Goal: Navigation & Orientation: Understand site structure

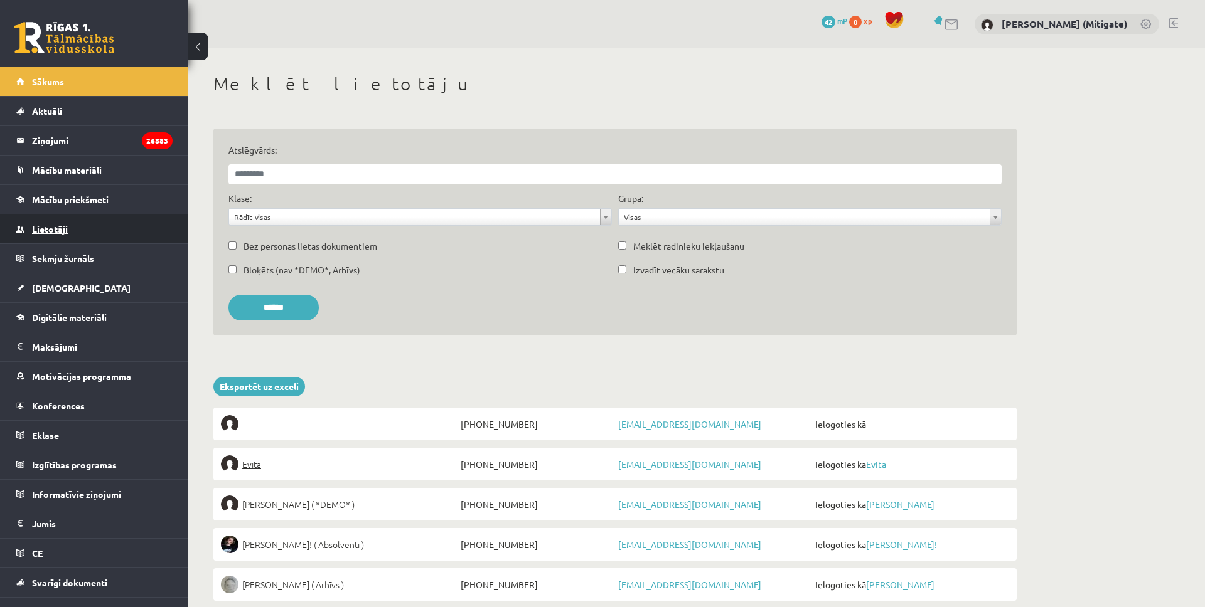
click at [51, 231] on span "Lietotāji" at bounding box center [50, 228] width 36 height 11
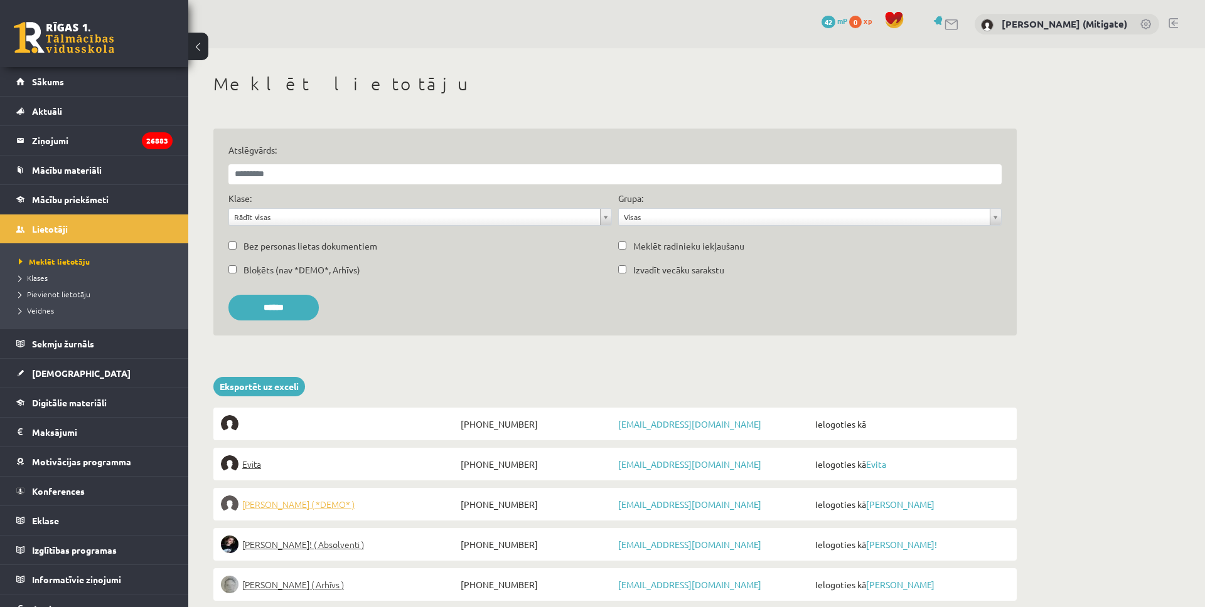
click at [267, 503] on span "[PERSON_NAME] ( *DEMO* )" at bounding box center [298, 505] width 112 height 18
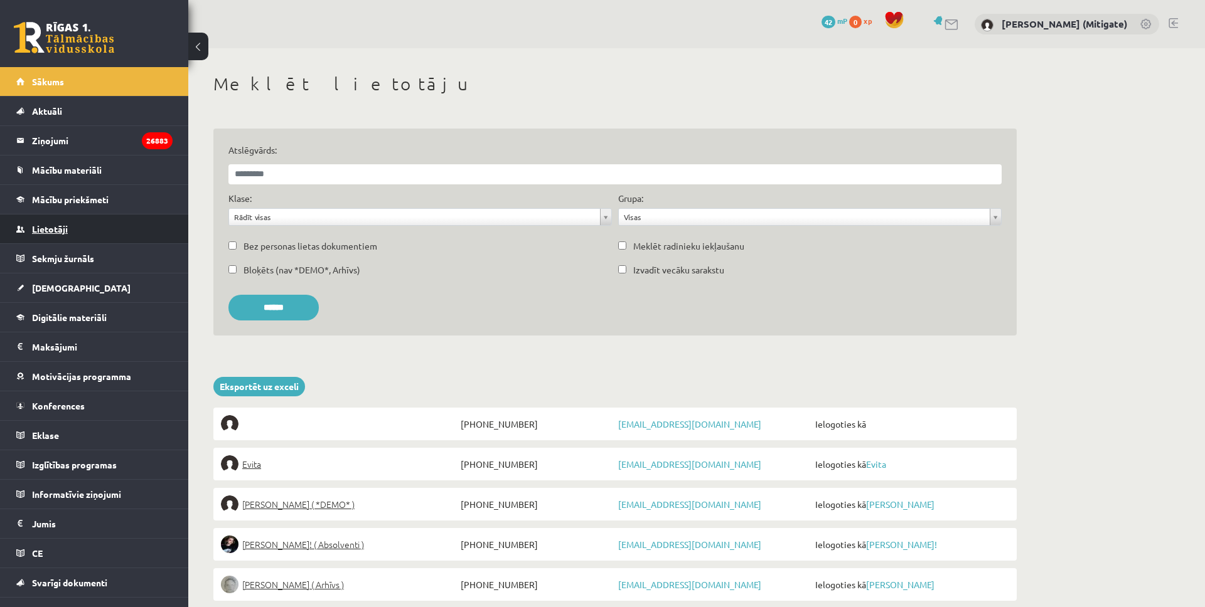
click at [39, 229] on span "Lietotāji" at bounding box center [50, 228] width 36 height 11
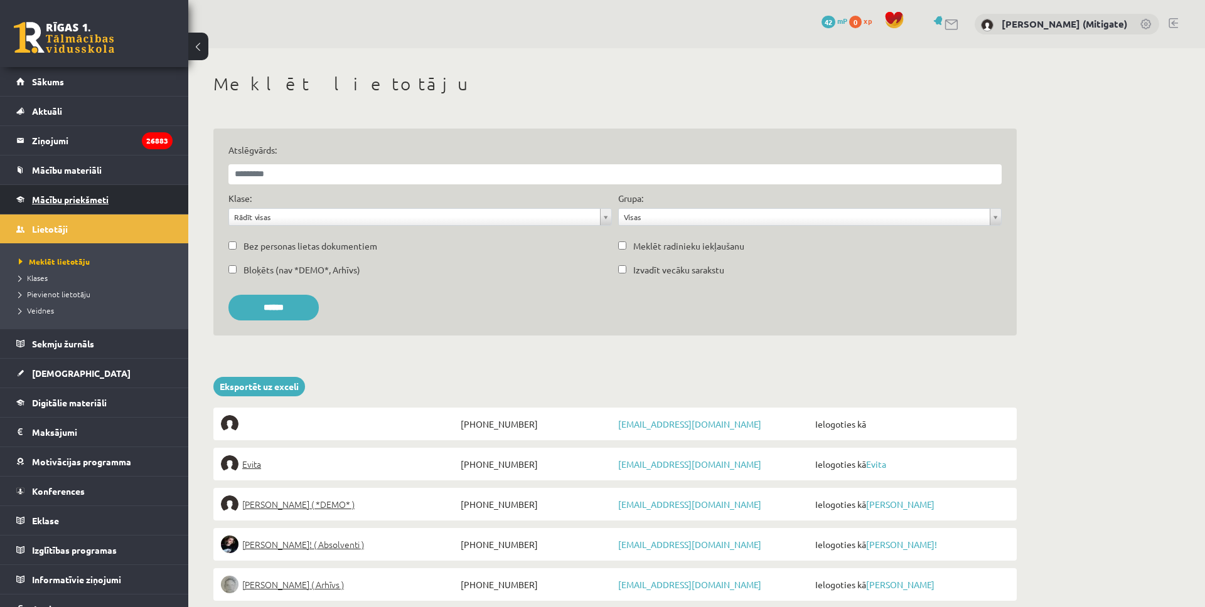
click at [66, 188] on link "Mācību priekšmeti" at bounding box center [94, 199] width 156 height 29
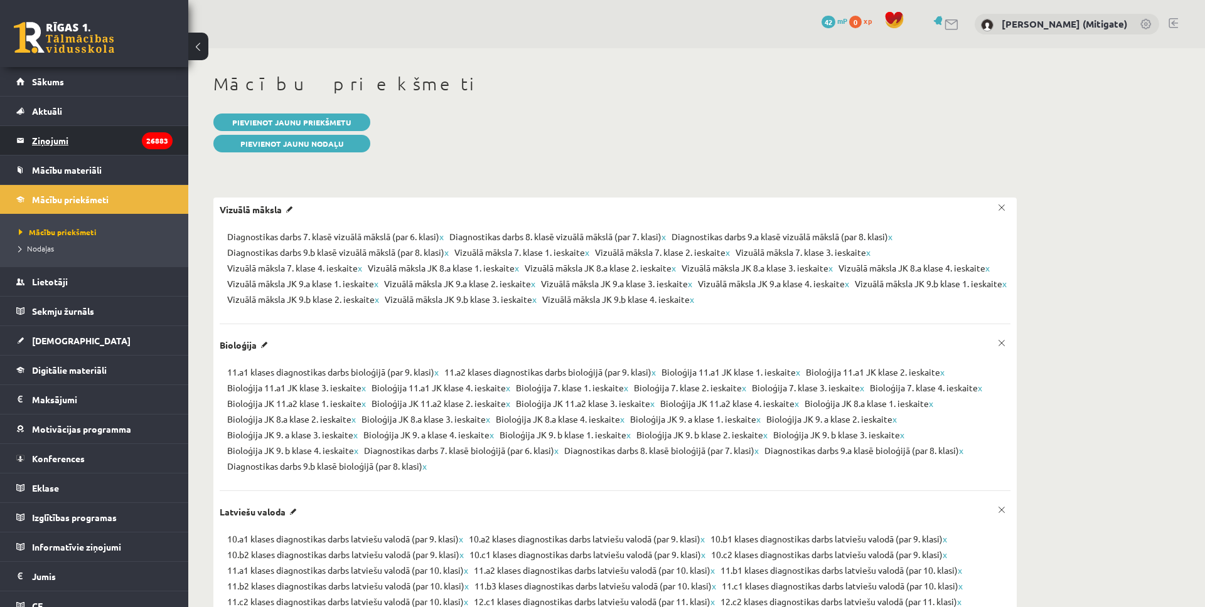
click at [53, 137] on legend "Ziņojumi 26883" at bounding box center [102, 140] width 141 height 29
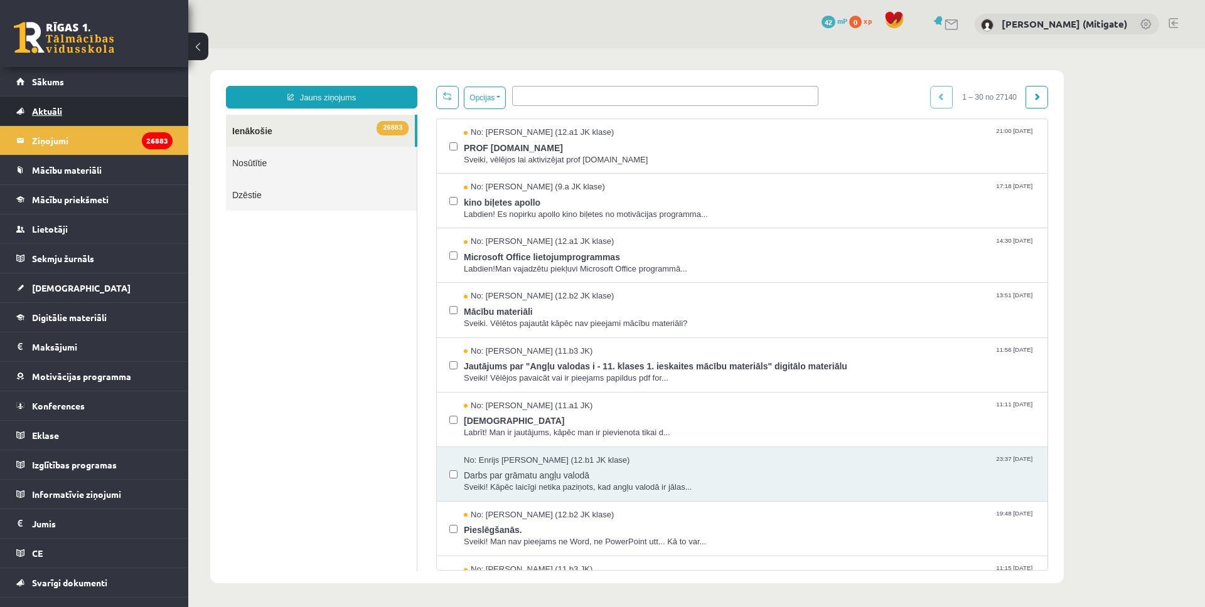
click at [50, 108] on span "Aktuāli" at bounding box center [47, 110] width 30 height 11
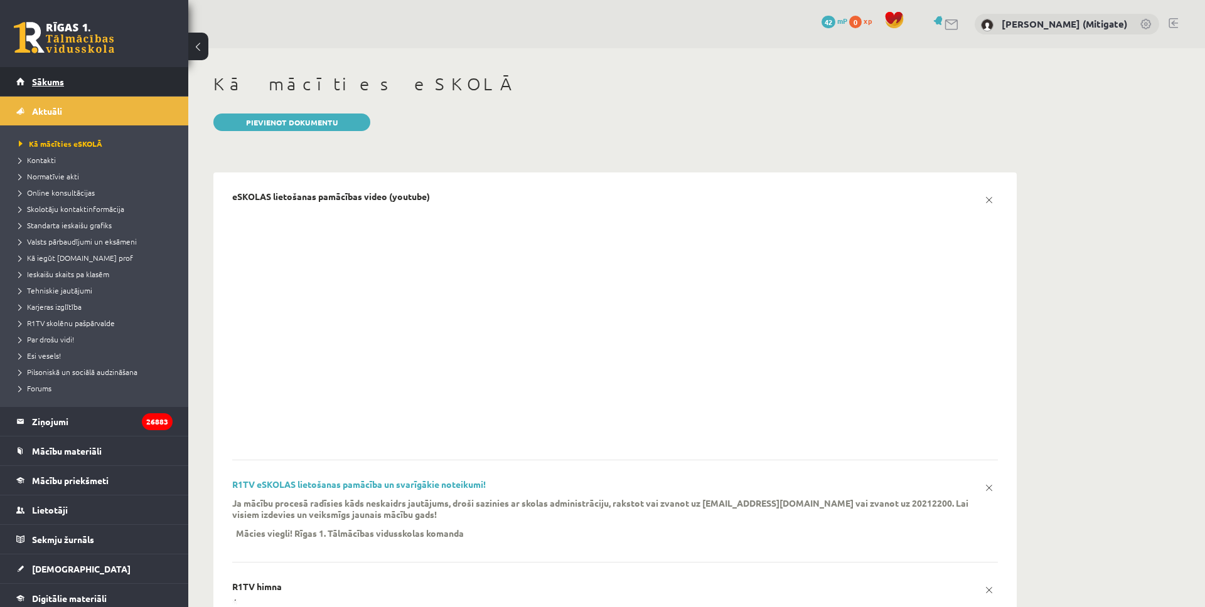
click at [50, 84] on span "Sākums" at bounding box center [48, 81] width 32 height 11
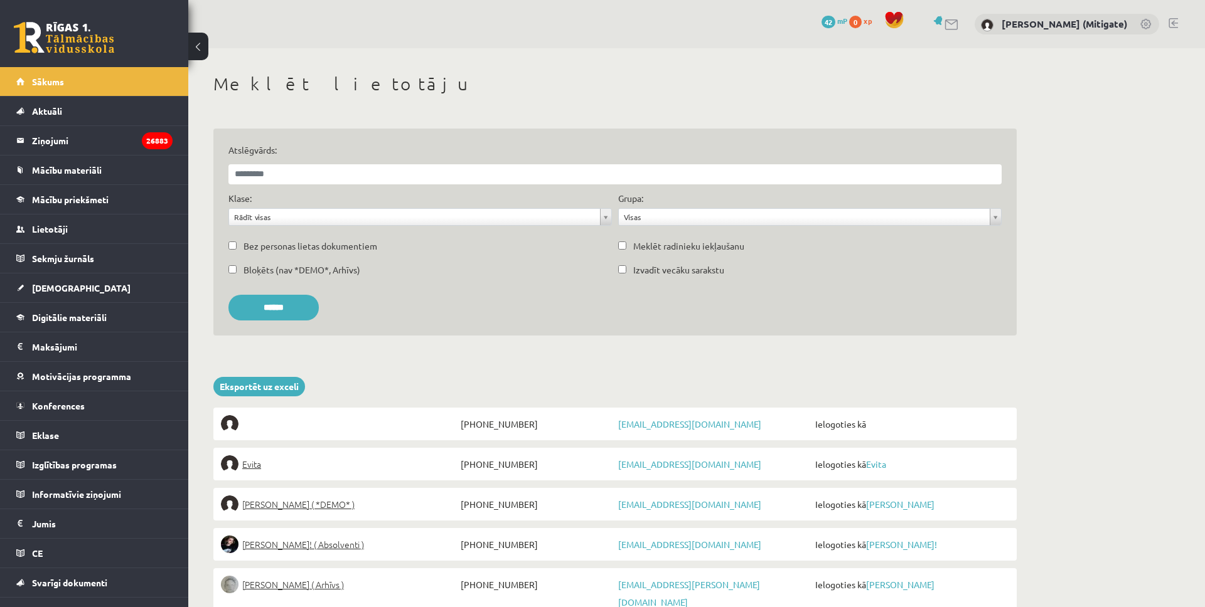
click at [959, 27] on link at bounding box center [951, 24] width 15 height 11
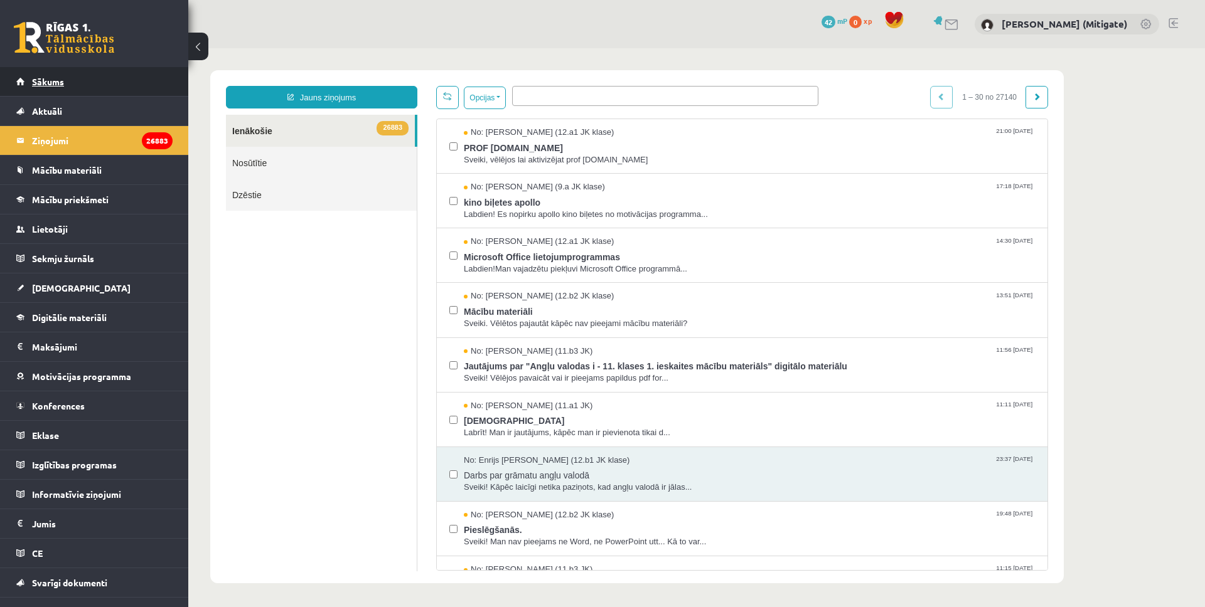
click at [47, 83] on span "Sākums" at bounding box center [48, 81] width 32 height 11
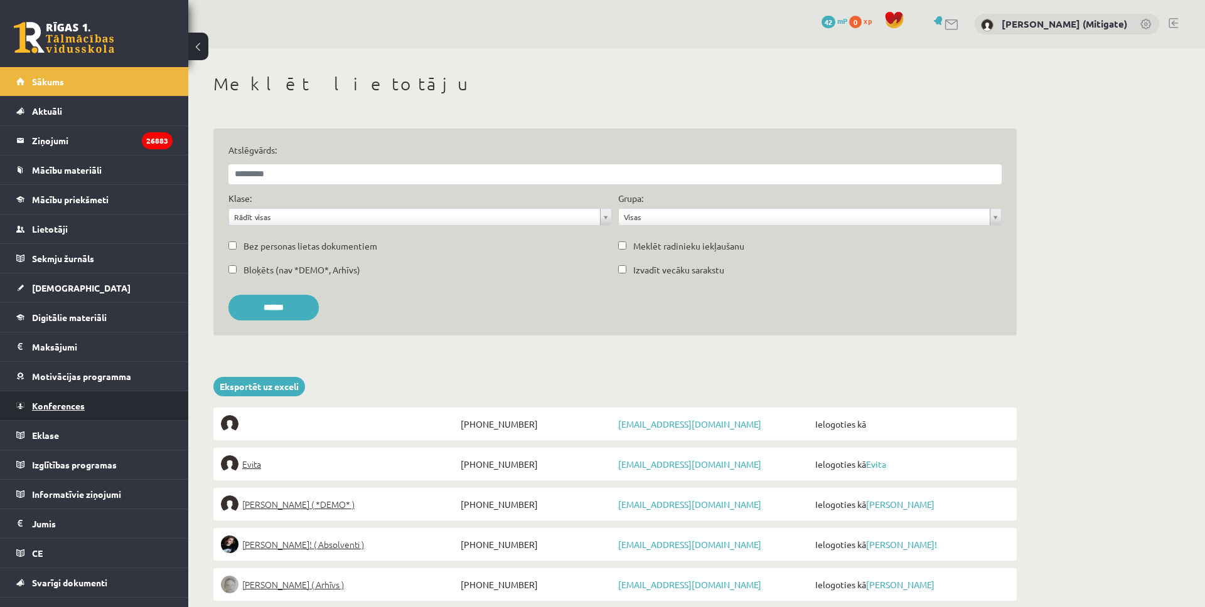
click at [67, 410] on span "Konferences" at bounding box center [58, 405] width 53 height 11
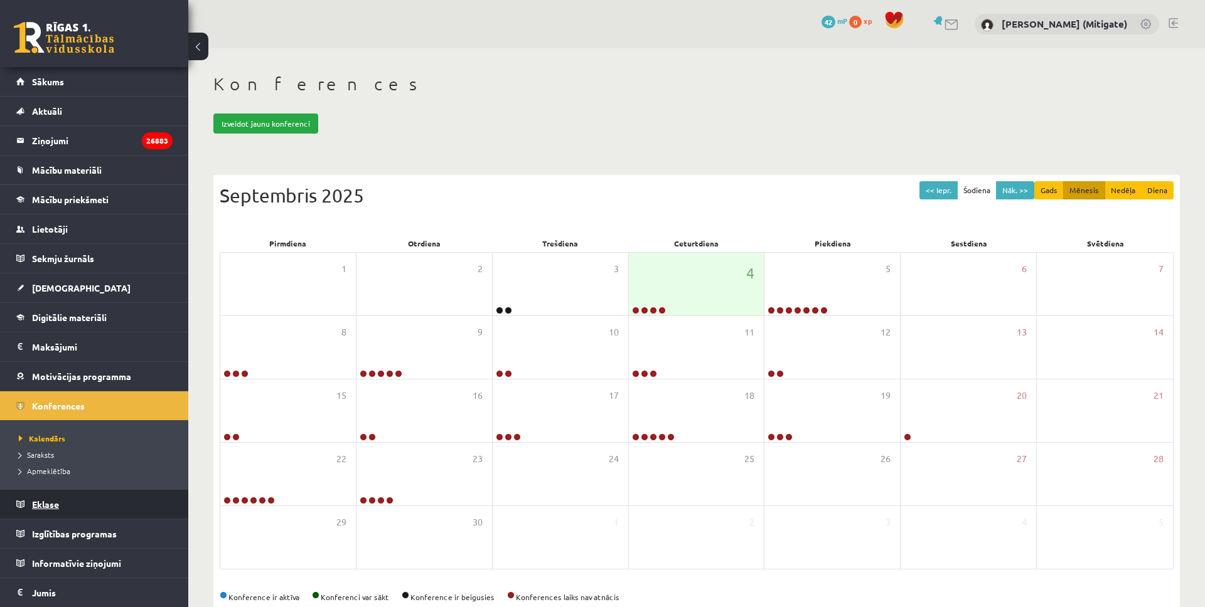
click at [55, 518] on link "Eklase" at bounding box center [94, 504] width 156 height 29
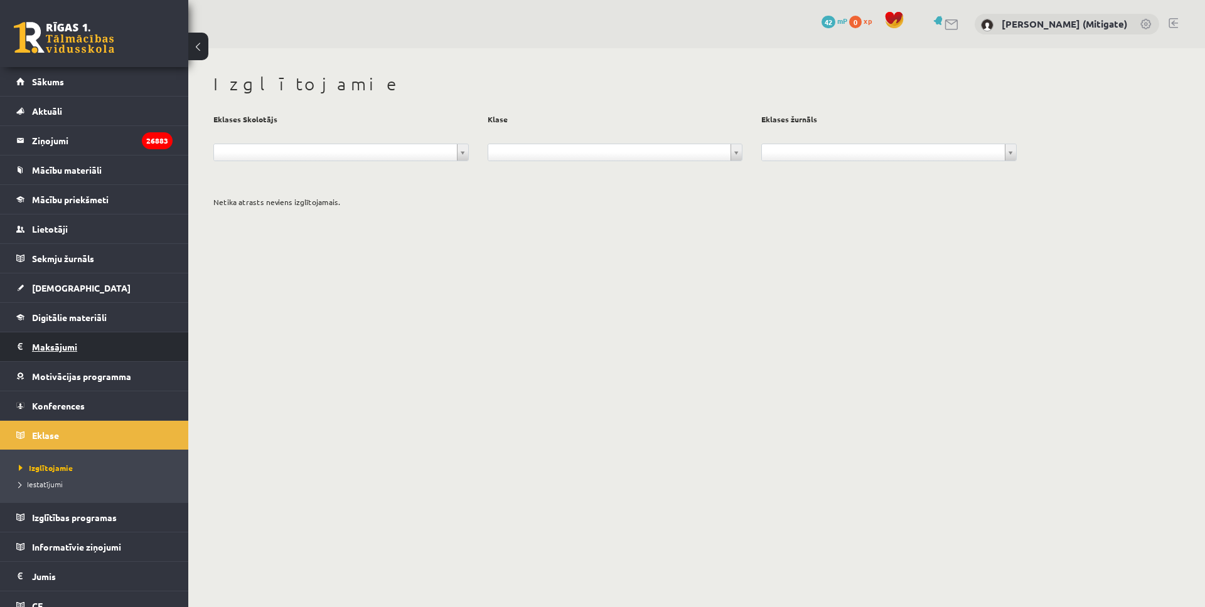
click at [62, 348] on legend "Maksājumi 0" at bounding box center [102, 347] width 141 height 29
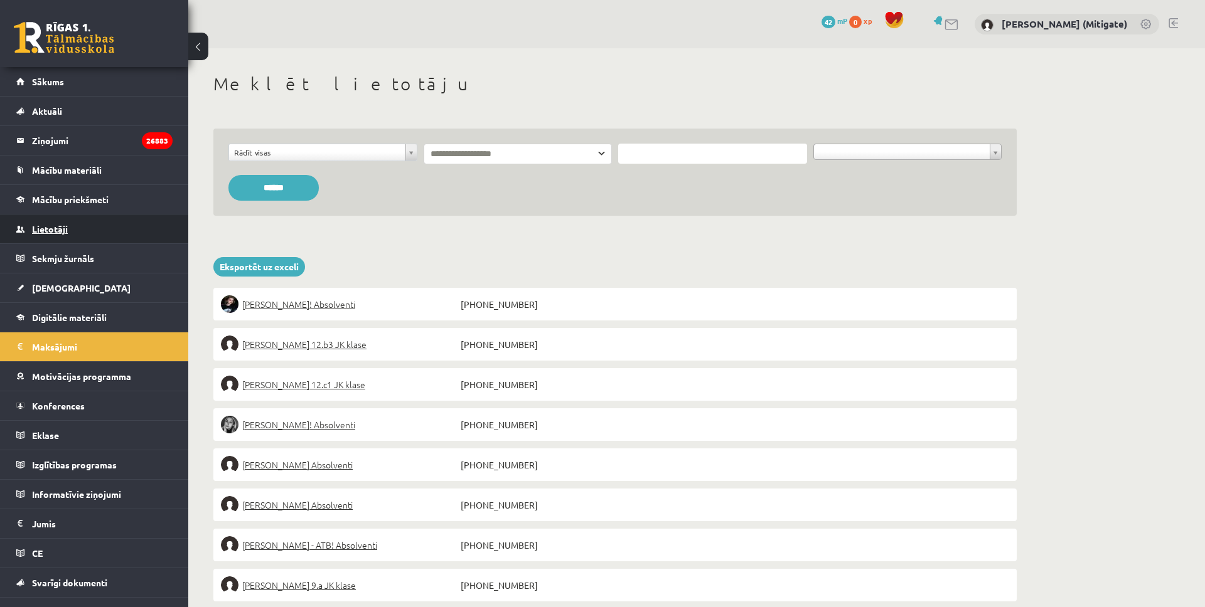
click at [58, 233] on span "Lietotāji" at bounding box center [50, 228] width 36 height 11
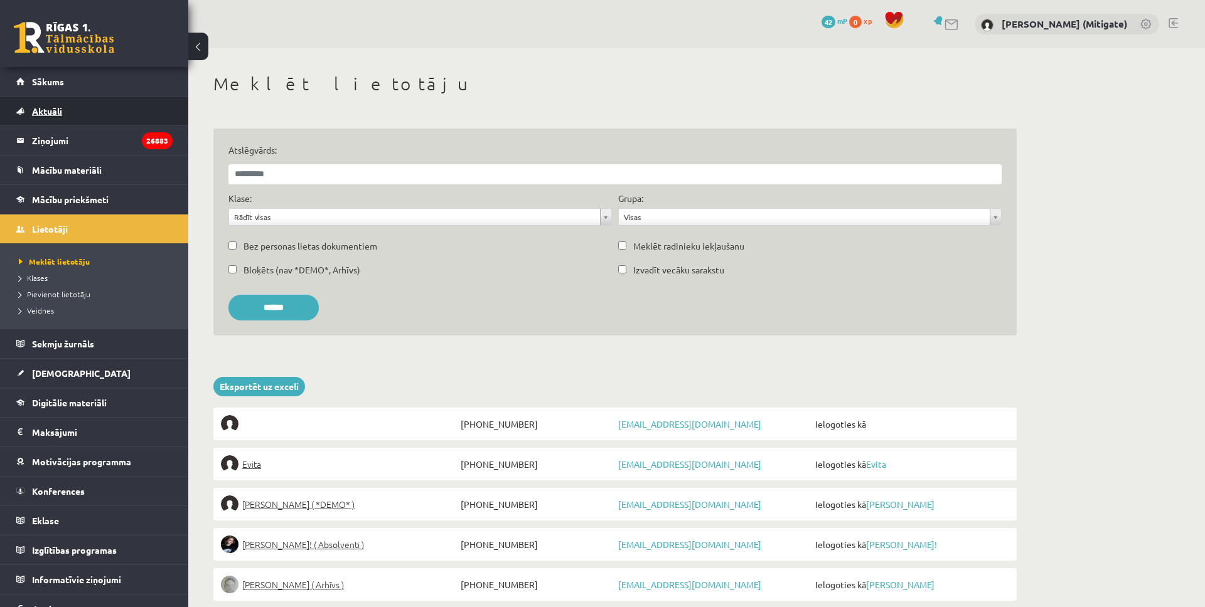
click at [48, 110] on span "Aktuāli" at bounding box center [47, 110] width 30 height 11
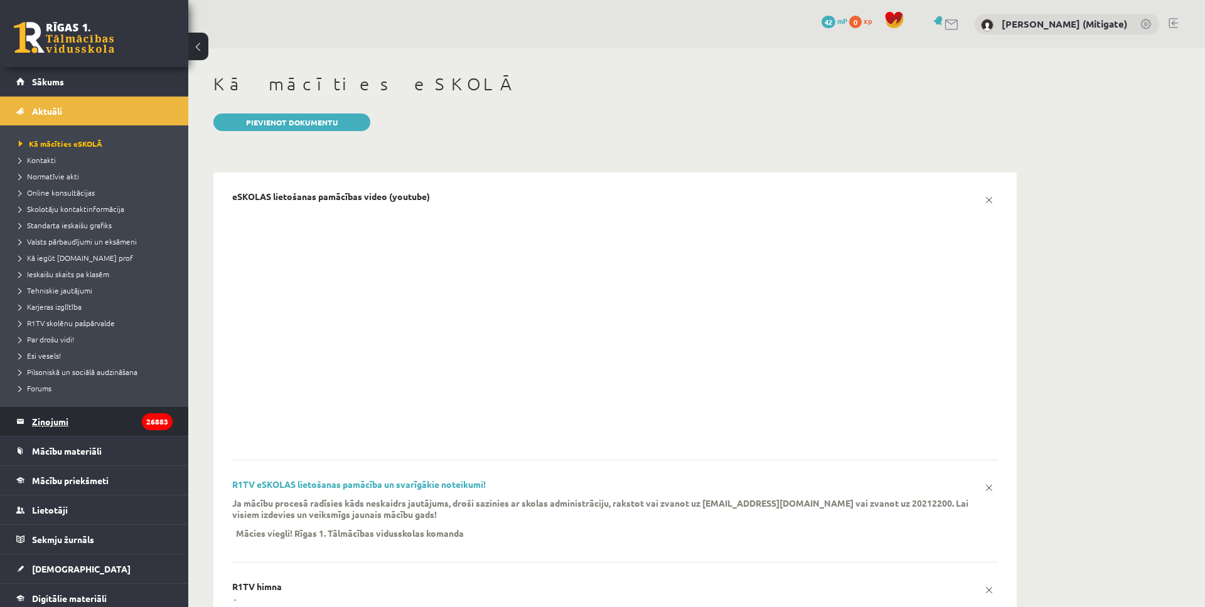
click at [55, 423] on legend "Ziņojumi 26883" at bounding box center [102, 421] width 141 height 29
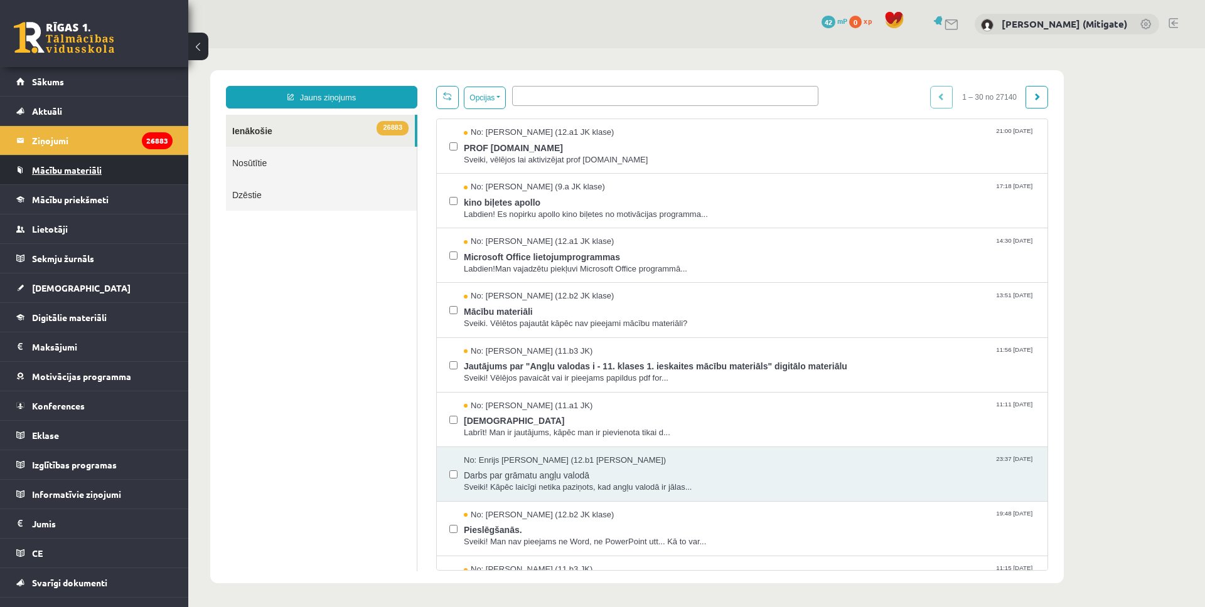
click at [67, 166] on span "Mācību materiāli" at bounding box center [67, 169] width 70 height 11
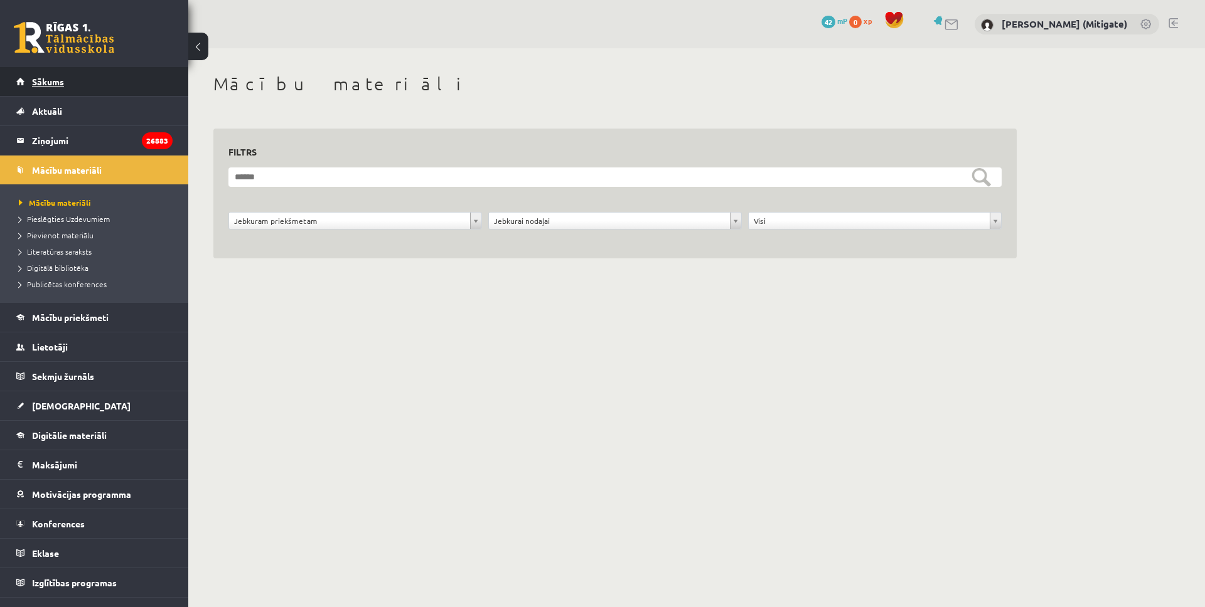
click at [37, 82] on span "Sākums" at bounding box center [48, 81] width 32 height 11
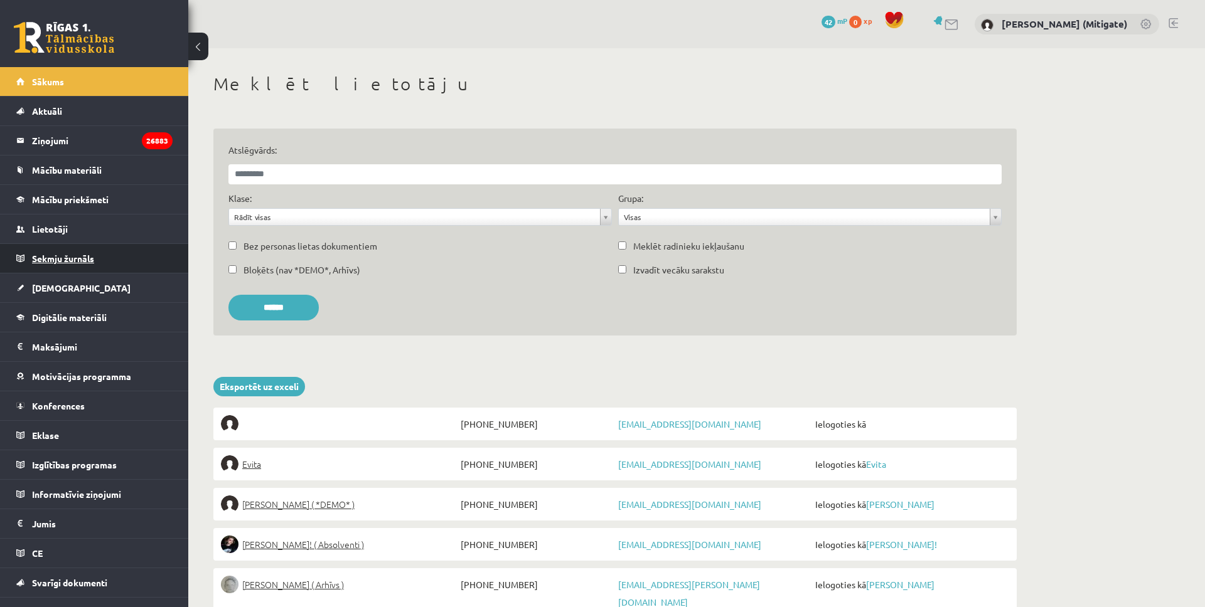
scroll to position [19, 0]
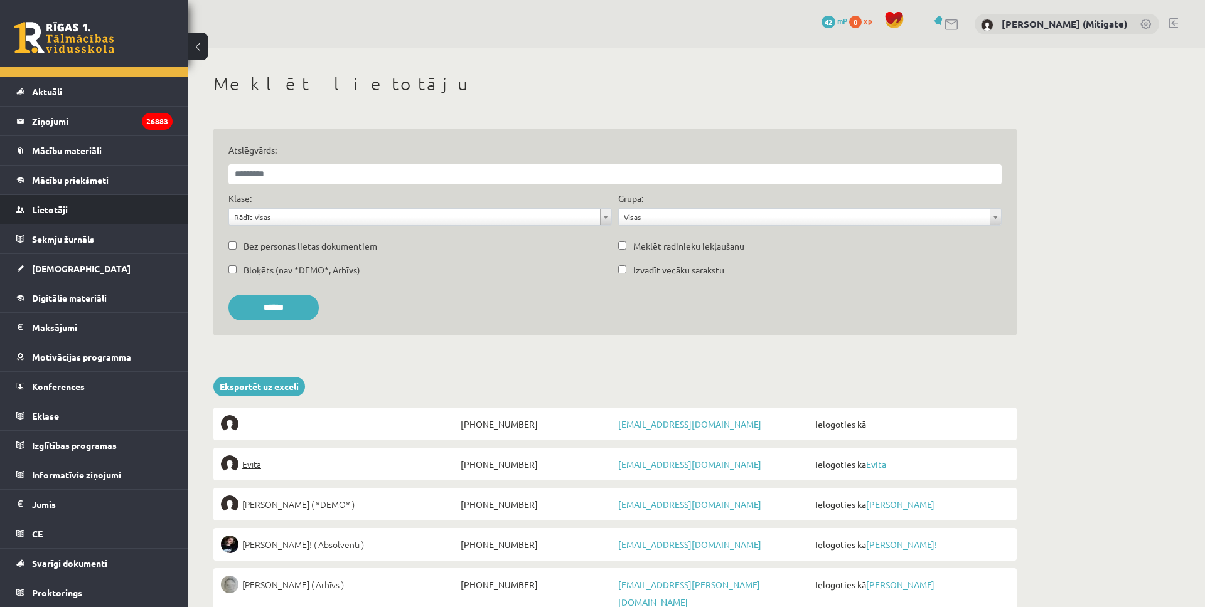
click at [56, 208] on span "Lietotāji" at bounding box center [50, 209] width 36 height 11
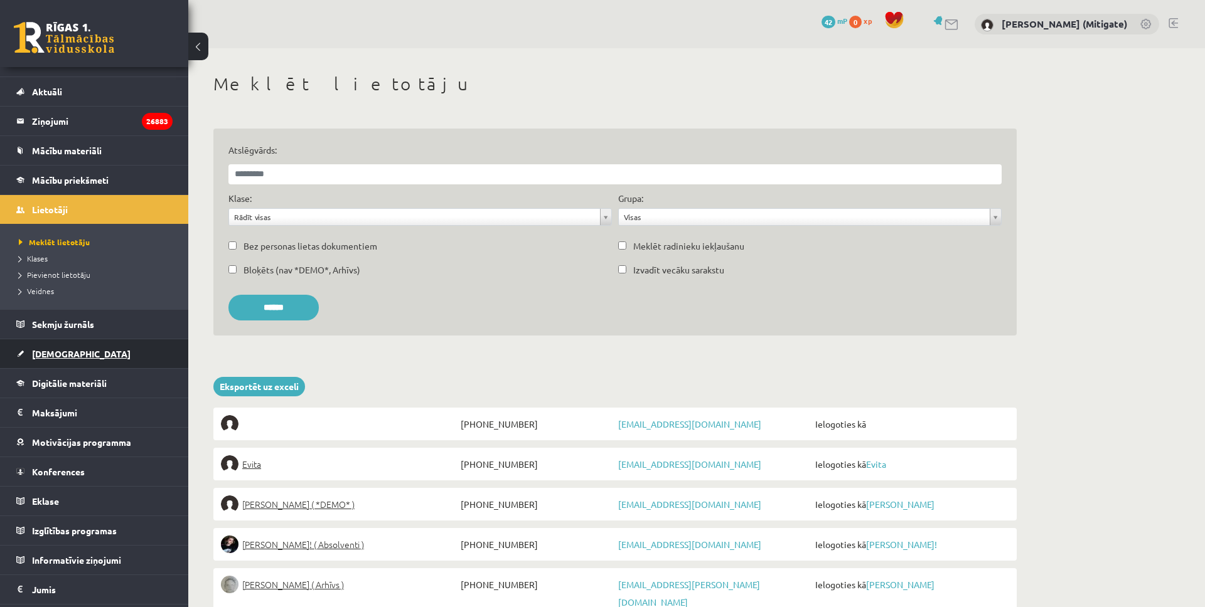
scroll to position [105, 0]
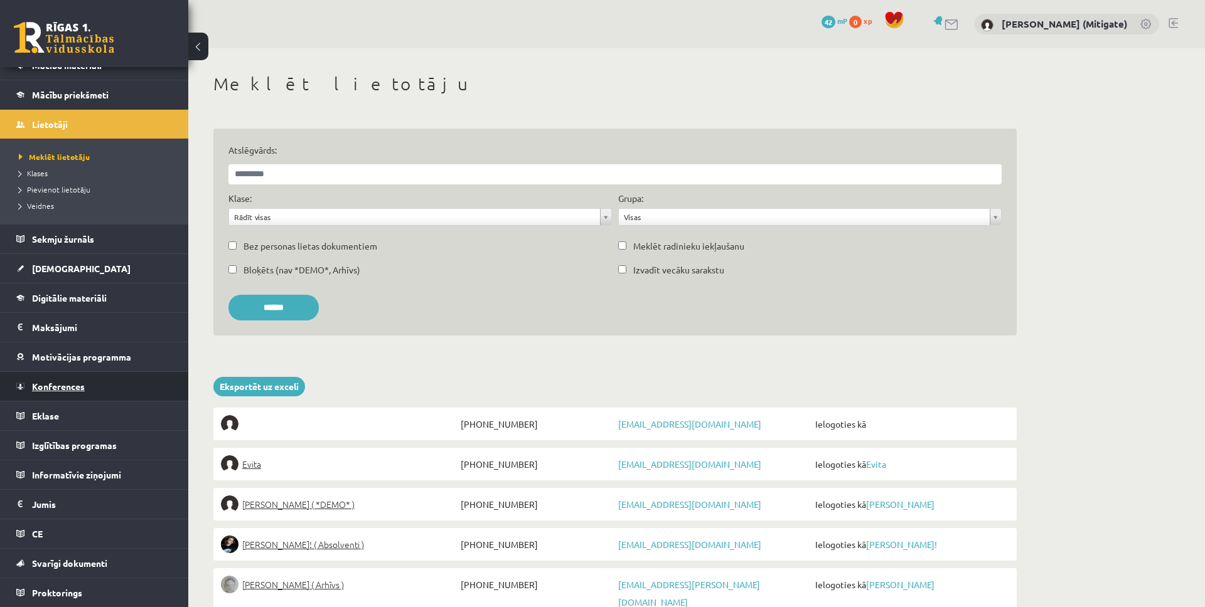
click at [53, 390] on span "Konferences" at bounding box center [58, 386] width 53 height 11
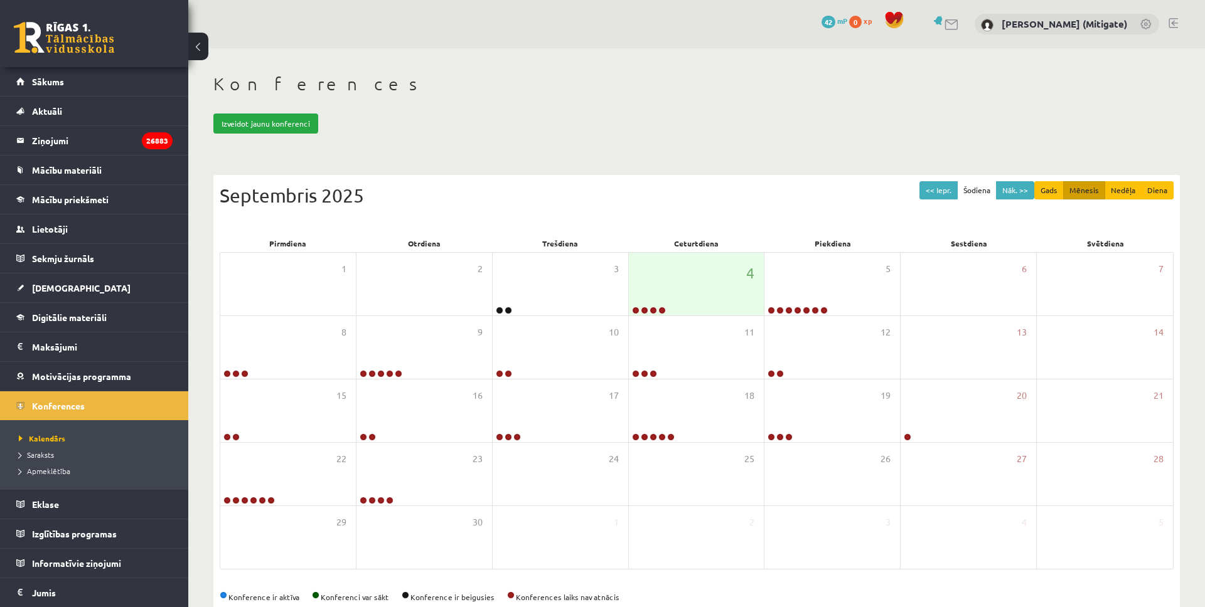
click at [64, 32] on link at bounding box center [64, 37] width 100 height 31
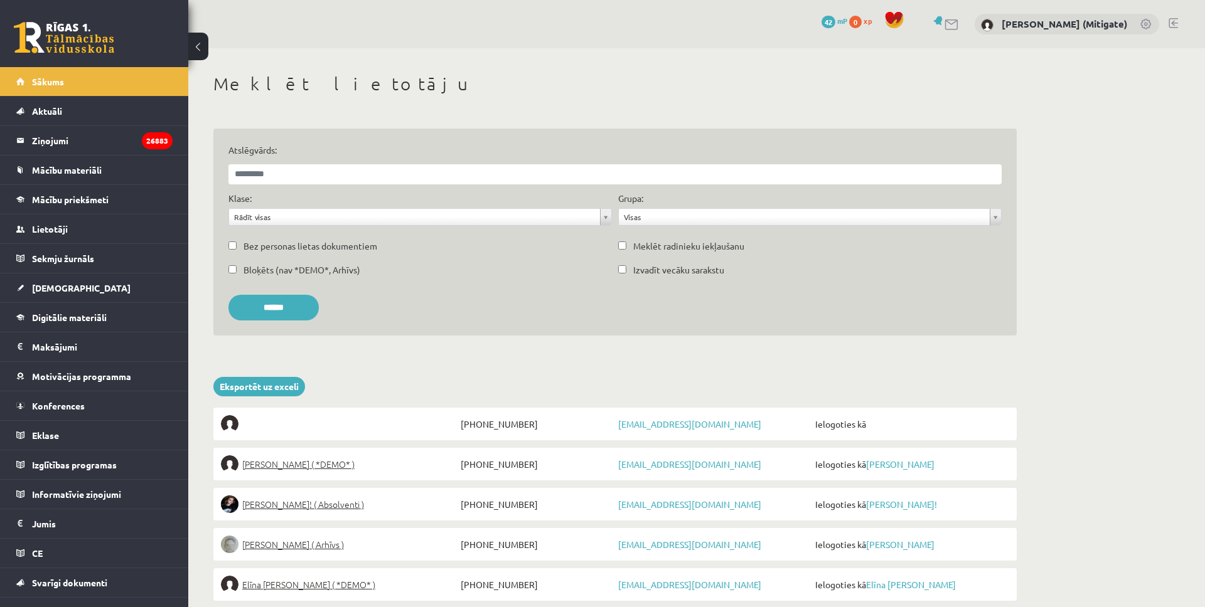
click at [382, 97] on div "Meklēt lietotāju" at bounding box center [614, 85] width 803 height 25
click at [72, 43] on link at bounding box center [64, 37] width 100 height 31
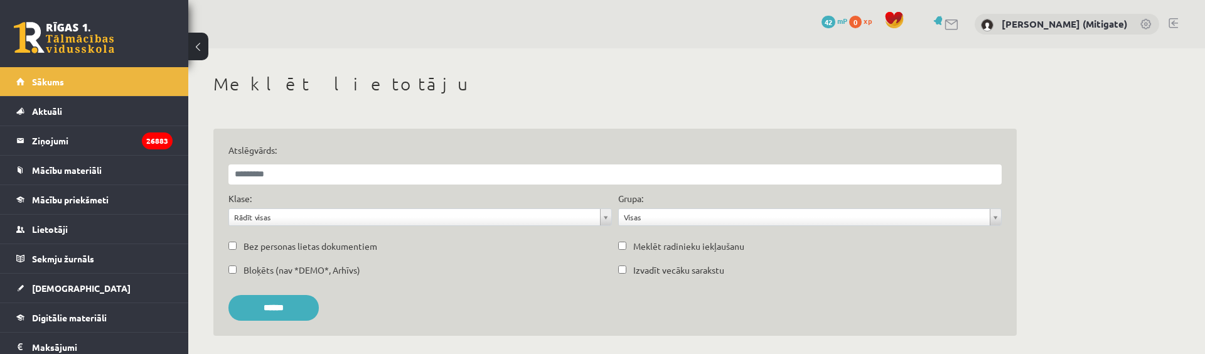
click at [72, 44] on link at bounding box center [64, 37] width 100 height 31
click at [52, 77] on span "Sākums" at bounding box center [48, 81] width 32 height 11
click at [47, 228] on span "Lietotāji" at bounding box center [50, 228] width 36 height 11
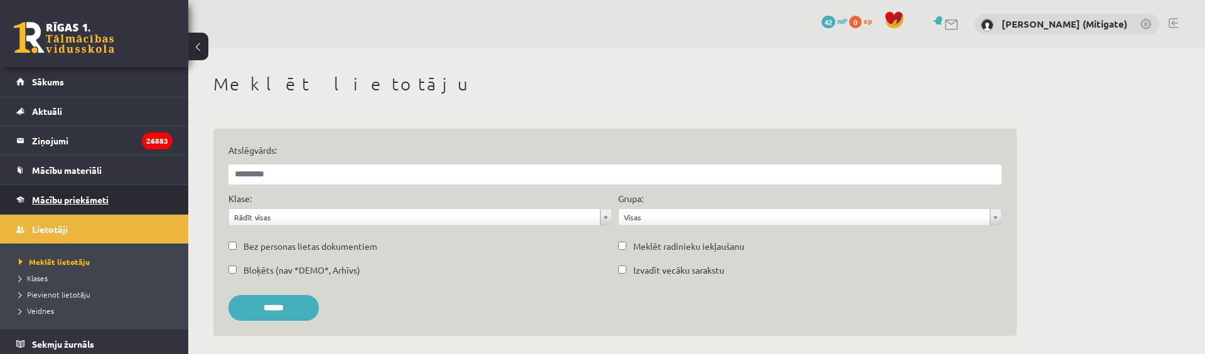
click at [53, 198] on span "Mācību priekšmeti" at bounding box center [70, 199] width 77 height 11
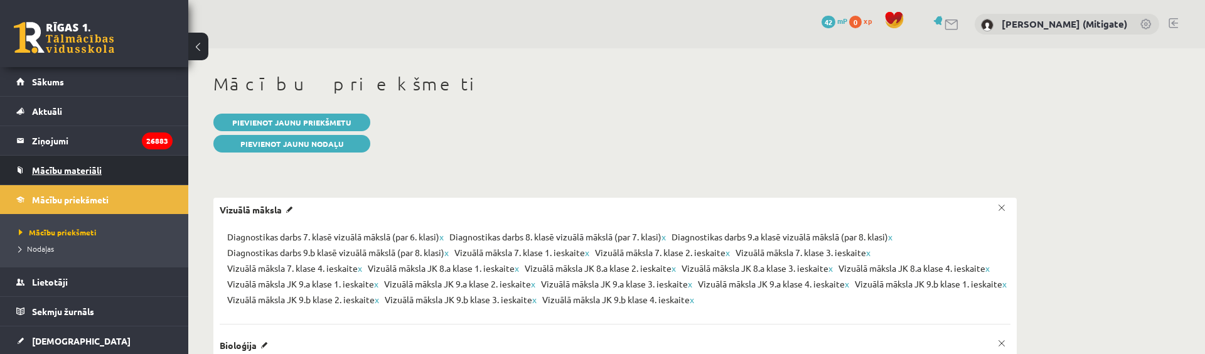
click at [56, 172] on span "Mācību materiāli" at bounding box center [67, 169] width 70 height 11
